Goal: Find specific page/section: Find specific page/section

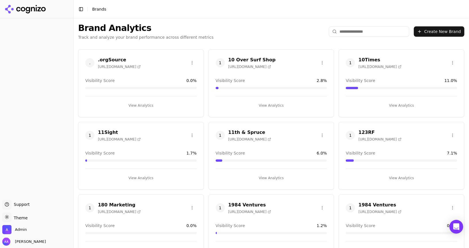
click at [211, 27] on div "Brand Analytics Track and analyze your brand performance across different metri…" at bounding box center [270, 31] width 395 height 26
click at [358, 30] on input "search" at bounding box center [369, 31] width 80 height 10
type input "*"
